Goal: Task Accomplishment & Management: Manage account settings

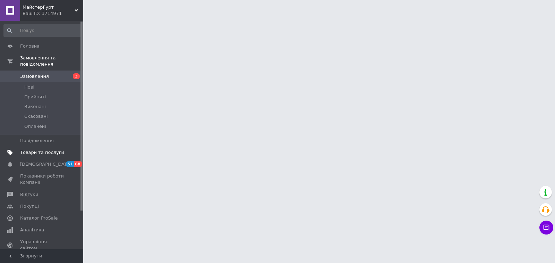
click at [29, 149] on span "Товари та послуги" at bounding box center [42, 152] width 44 height 6
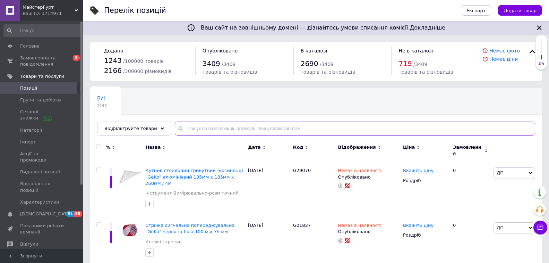
click at [236, 131] on input "text" at bounding box center [355, 128] width 360 height 14
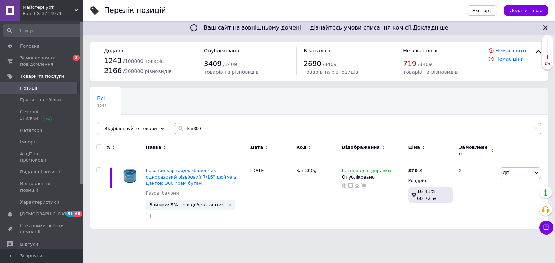
type input "kar300"
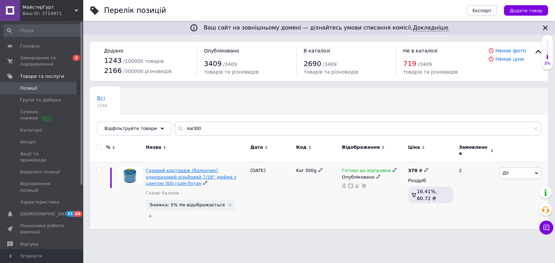
click at [201, 171] on span "Газовий картридж (балончик) одноразовий різьбовий 7/16" дюйма з цангою 300 грам…" at bounding box center [191, 177] width 91 height 18
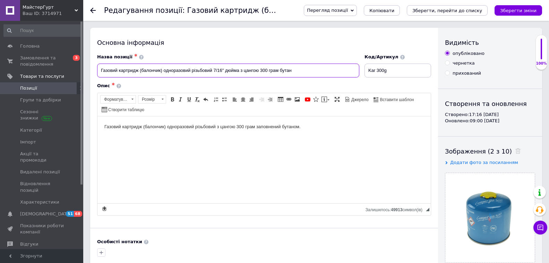
drag, startPoint x: 241, startPoint y: 69, endPoint x: 242, endPoint y: 84, distance: 14.3
click at [241, 70] on input "Газовий картридж (балончик) одноразовий різьбовий 7/16" дюйма з цангою 300 грам…" at bounding box center [228, 70] width 262 height 14
type input "Газовий картридж (балончик) одноразовий різьбовий 7/16" дюйма 300 грам бутан"
click at [509, 11] on icon "Зберегти зміни" at bounding box center [518, 10] width 36 height 5
click at [93, 10] on use at bounding box center [93, 11] width 6 height 6
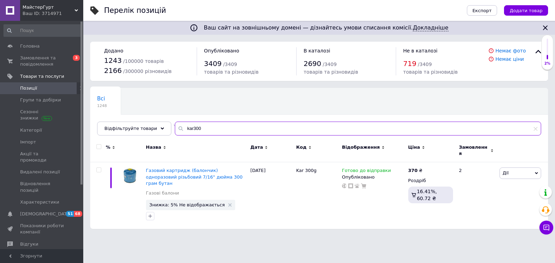
click at [187, 128] on input "kar300" at bounding box center [358, 128] width 366 height 14
click at [186, 128] on input "kar300" at bounding box center [358, 128] width 366 height 14
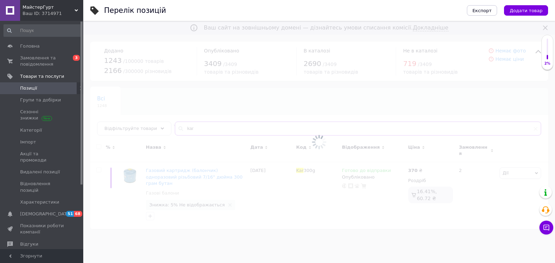
type input "kar"
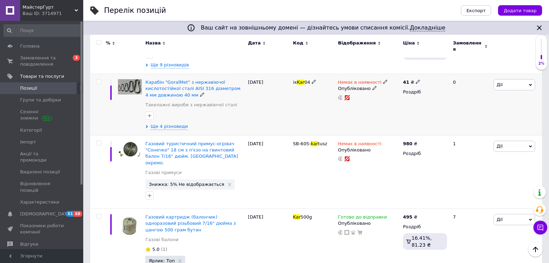
scroll to position [208, 0]
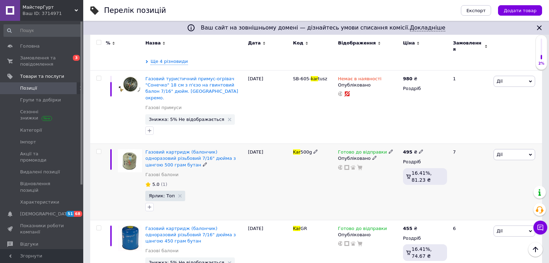
click at [203, 162] on icon at bounding box center [205, 164] width 4 height 4
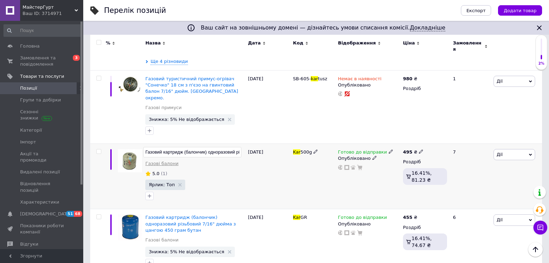
scroll to position [0, 97]
click at [187, 147] on input "Газовий картридж (балончик) одноразовий різьбовий 7/16" дюйма з цангою 500 грам…" at bounding box center [192, 152] width 98 height 10
type input "Газовий картридж (балончик) одноразовий різьбовий 7/16" дюйма 500 грам бутан"
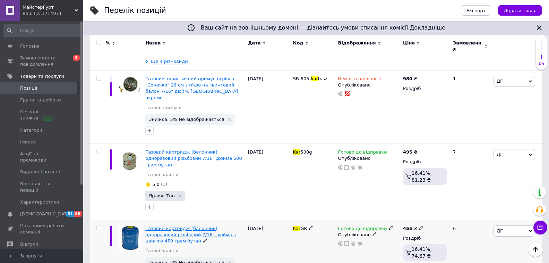
click at [195, 225] on span "Газовий картридж (балончик) одноразовий різьбовий 7/16" дюйма з цангою 450 грам…" at bounding box center [190, 234] width 91 height 18
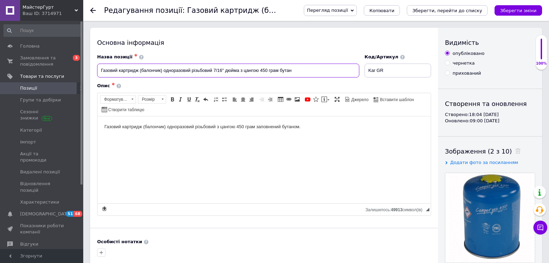
drag, startPoint x: 239, startPoint y: 70, endPoint x: 236, endPoint y: 80, distance: 10.4
click at [239, 70] on input "Газовий картридж (балончик) одноразовий різьбовий 7/16" дюйма з цангою 450 грам…" at bounding box center [228, 70] width 262 height 14
type input "Газовий картридж (балончик) одноразовий різьбовий 7/16" дюйма 450 грам бутан"
click at [91, 10] on use at bounding box center [93, 11] width 6 height 6
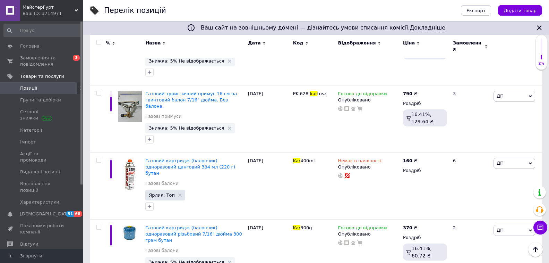
scroll to position [326, 0]
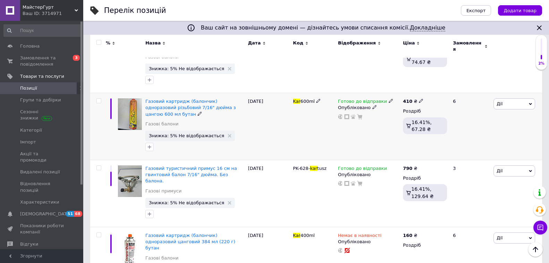
drag, startPoint x: 198, startPoint y: 97, endPoint x: 112, endPoint y: 138, distance: 95.7
click at [112, 138] on div at bounding box center [111, 126] width 10 height 67
drag, startPoint x: 180, startPoint y: 94, endPoint x: 164, endPoint y: 92, distance: 16.0
click at [164, 98] on span "Газовий картридж (балончик) одноразовий різьбовий 7/16" дюйма з цангою 600 мл б…" at bounding box center [190, 107] width 91 height 18
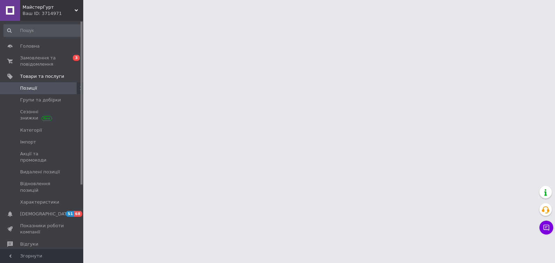
click at [164, 17] on html "МайстерГурт Ваш ID: 3714971 Сайт МайстерГурт Кабінет покупця Перевірити стан си…" at bounding box center [277, 8] width 555 height 17
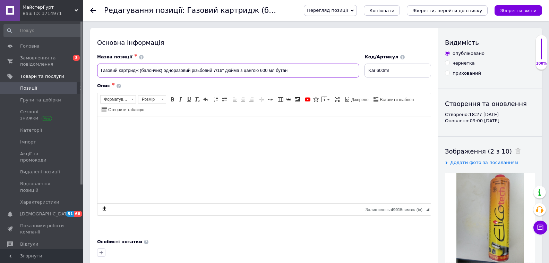
click at [238, 70] on input "Газовий картридж (балончик) одноразовий різьбовий 7/16" дюйма з цангою 600 мл б…" at bounding box center [228, 70] width 262 height 14
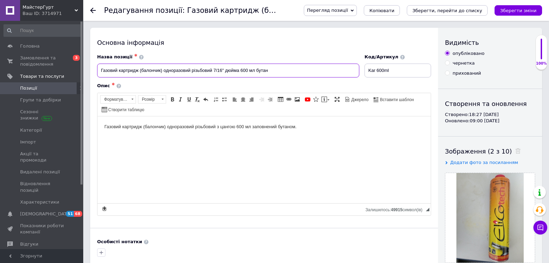
type input "Газовий картридж (балончик) одноразовий різьбовий 7/16" дюйма 600 мл бутан"
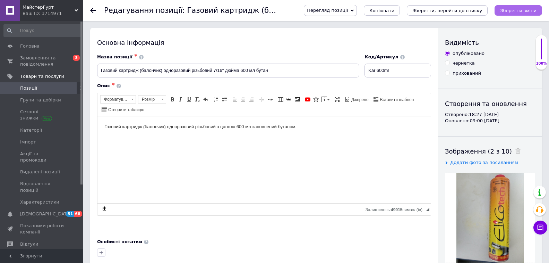
click at [517, 10] on icon "Зберегти зміни" at bounding box center [518, 10] width 36 height 5
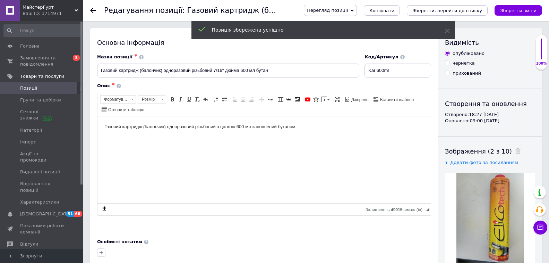
click at [90, 11] on div "Редагування позиції: Газовий картридж (балончик) одноразовий різьбовий 7/16" дю…" at bounding box center [316, 10] width 466 height 21
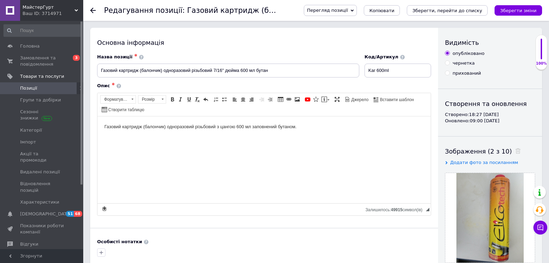
click at [92, 11] on use at bounding box center [93, 11] width 6 height 6
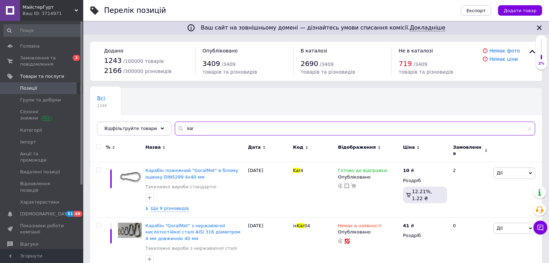
drag, startPoint x: 213, startPoint y: 129, endPoint x: 83, endPoint y: 141, distance: 129.9
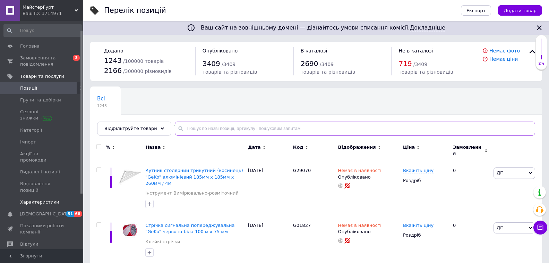
scroll to position [35, 0]
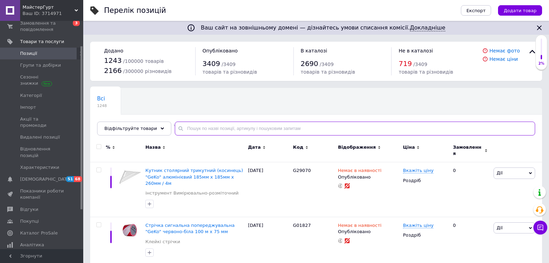
click at [204, 131] on input "text" at bounding box center [355, 128] width 360 height 14
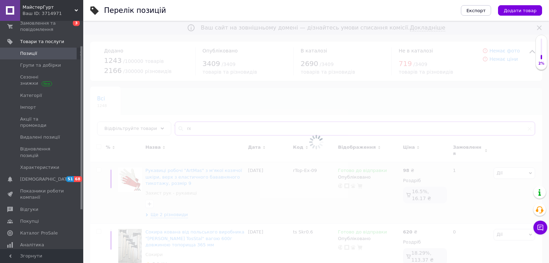
type input "x"
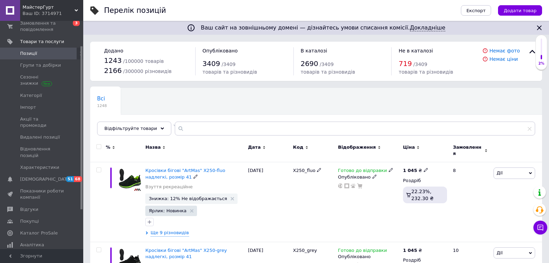
click at [230, 182] on div "Кросівки бігові "ArtMas" X250-fluo надлегкі, розмір 41 Взуття рекреаційне" at bounding box center [194, 180] width 99 height 26
click at [300, 208] on div "X250_fluo" at bounding box center [313, 201] width 45 height 79
